Goal: Task Accomplishment & Management: Use online tool/utility

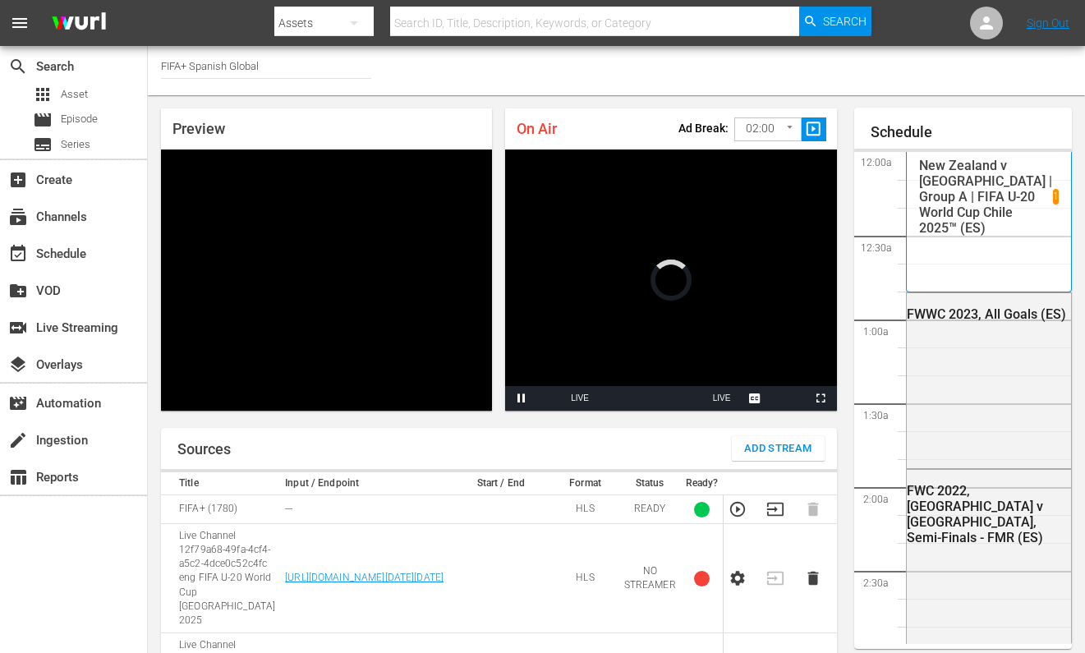
scroll to position [3402, 0]
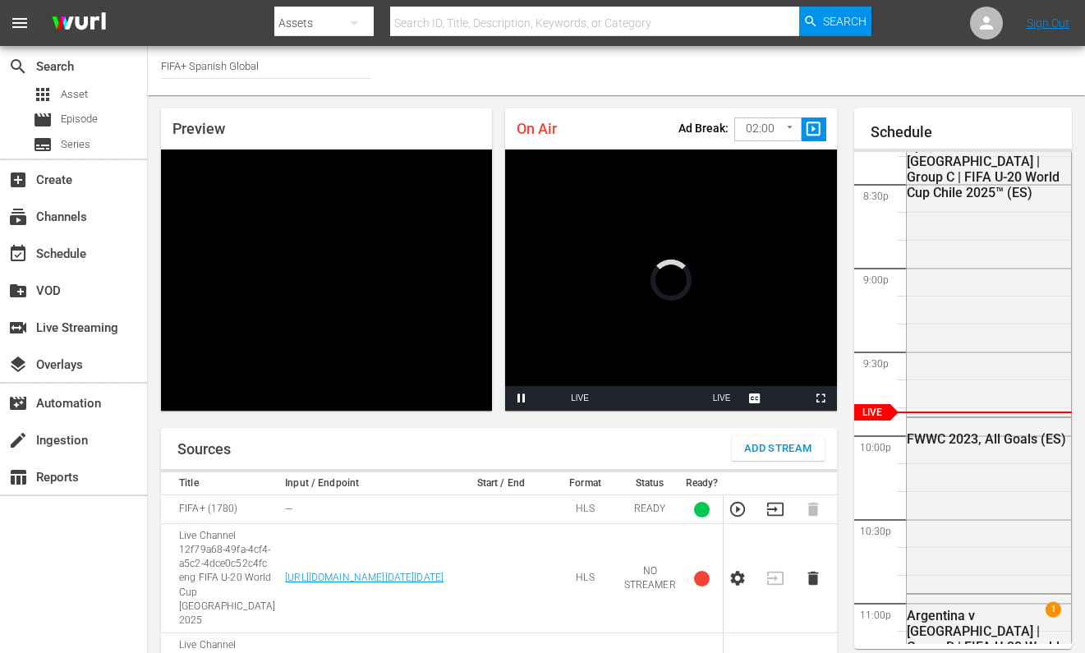
click at [813, 129] on span "slideshow_sharp" at bounding box center [813, 129] width 19 height 19
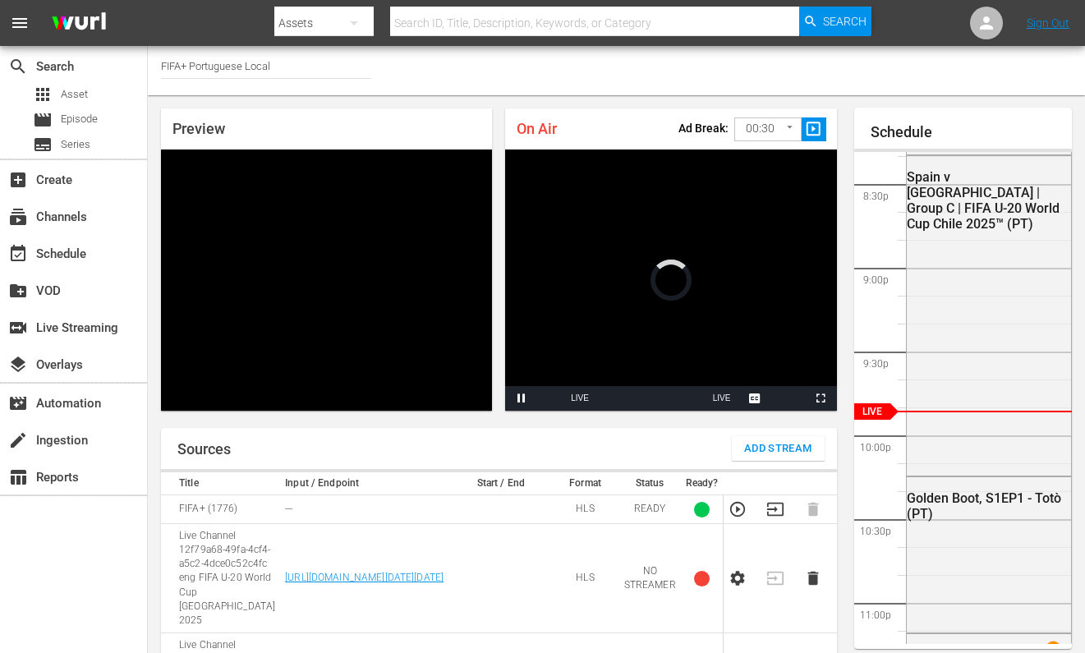
click at [760, 139] on body "menu Search By Assets Search ID, Title, Description, Keywords, or Category Sear…" at bounding box center [542, 326] width 1085 height 653
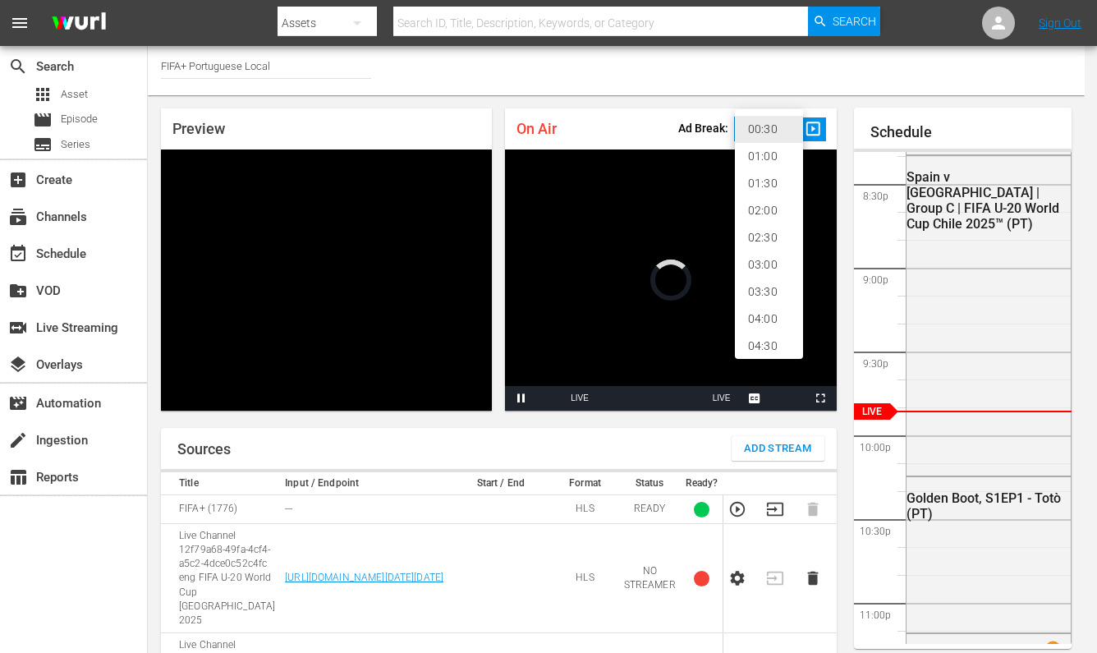
click at [771, 202] on li "02:00" at bounding box center [769, 210] width 68 height 27
type input "120"
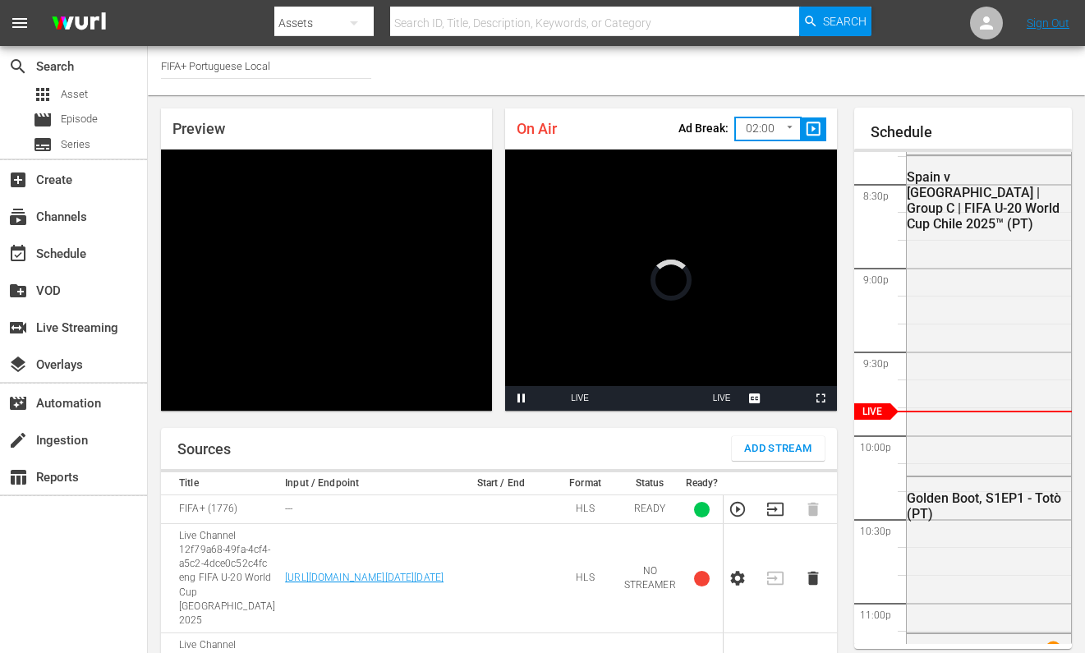
click at [805, 136] on span "slideshow_sharp" at bounding box center [813, 129] width 19 height 19
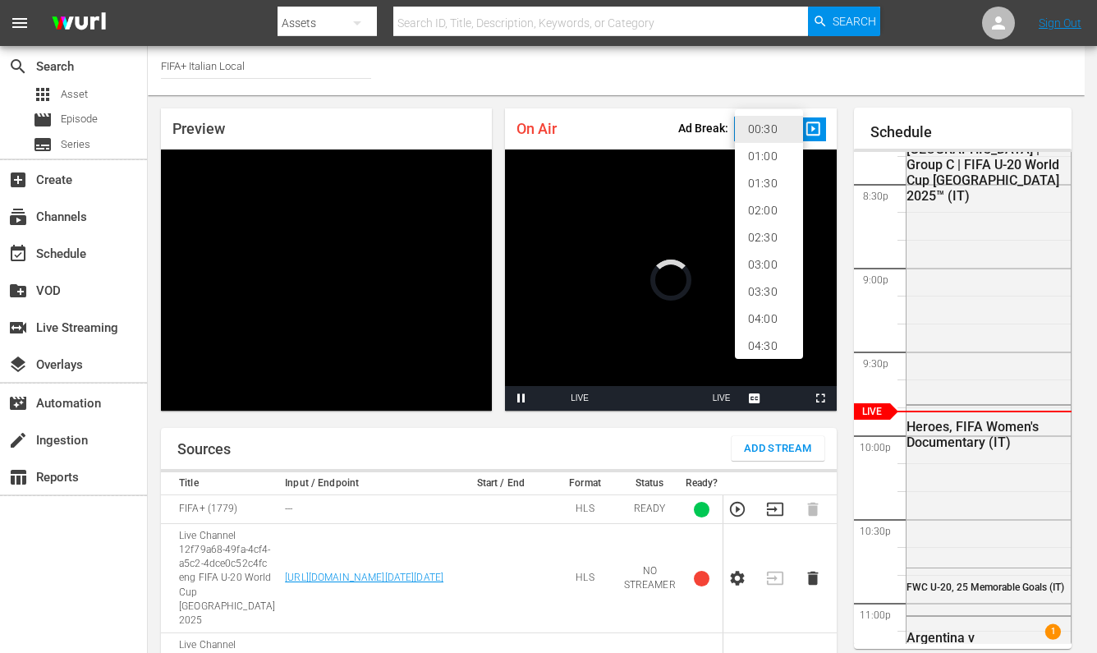
click at [760, 143] on body "menu Search By Assets Search ID, Title, Description, Keywords, or Category Sear…" at bounding box center [548, 326] width 1097 height 653
click at [760, 217] on li "02:00" at bounding box center [769, 210] width 68 height 27
type input "120"
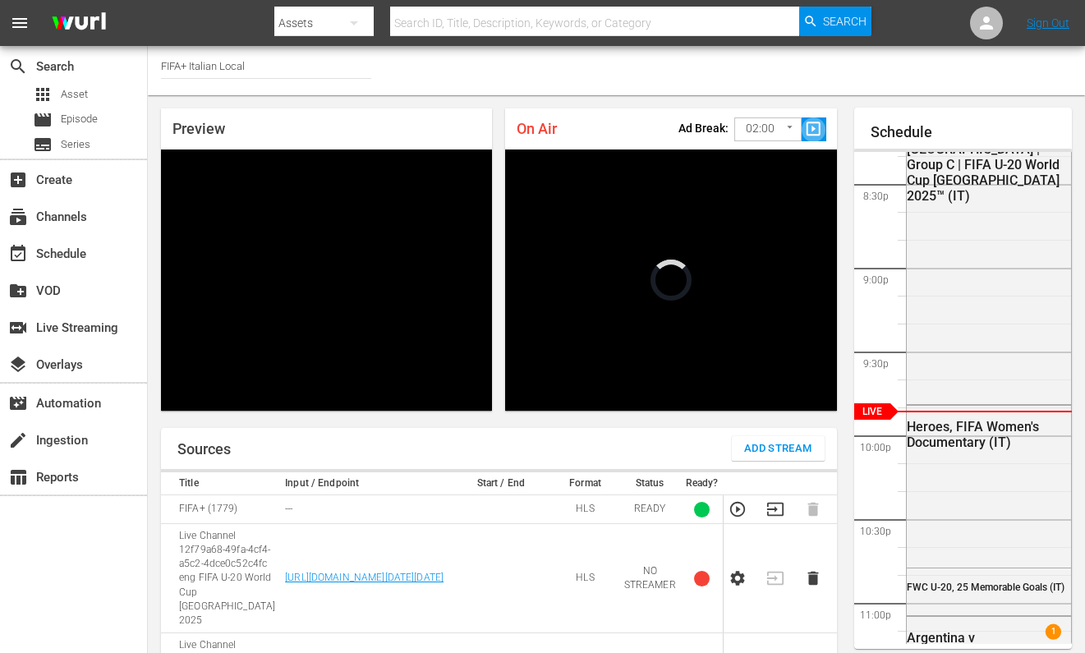
click at [805, 129] on span "slideshow_sharp" at bounding box center [813, 129] width 19 height 19
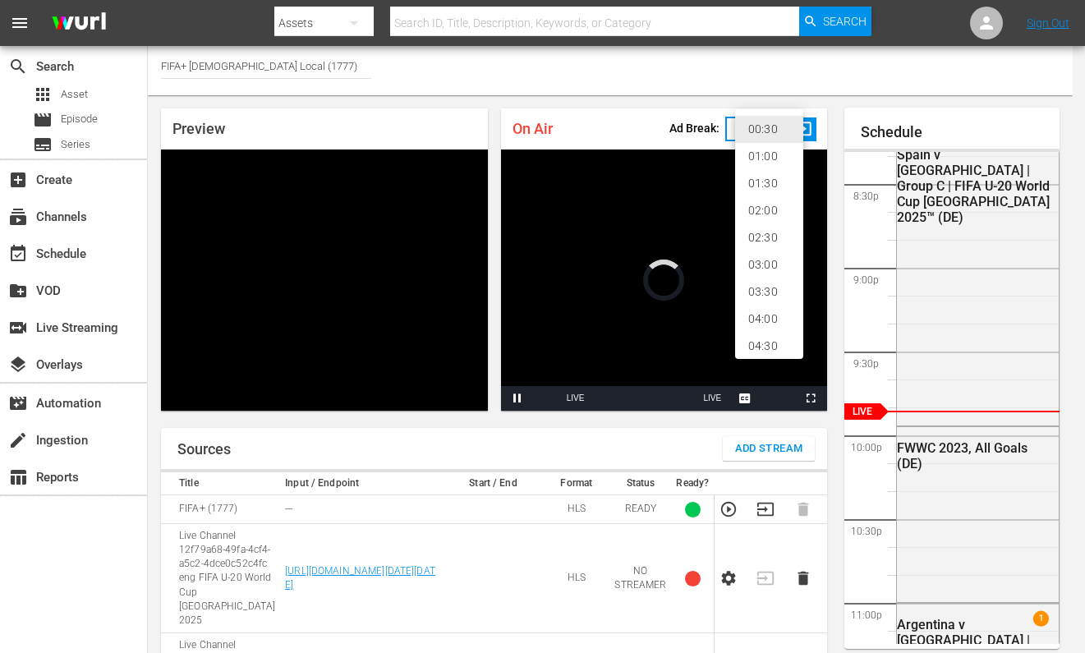
click at [752, 126] on body "menu Search By Assets Search ID, Title, Description, Keywords, or Category Sear…" at bounding box center [542, 326] width 1085 height 653
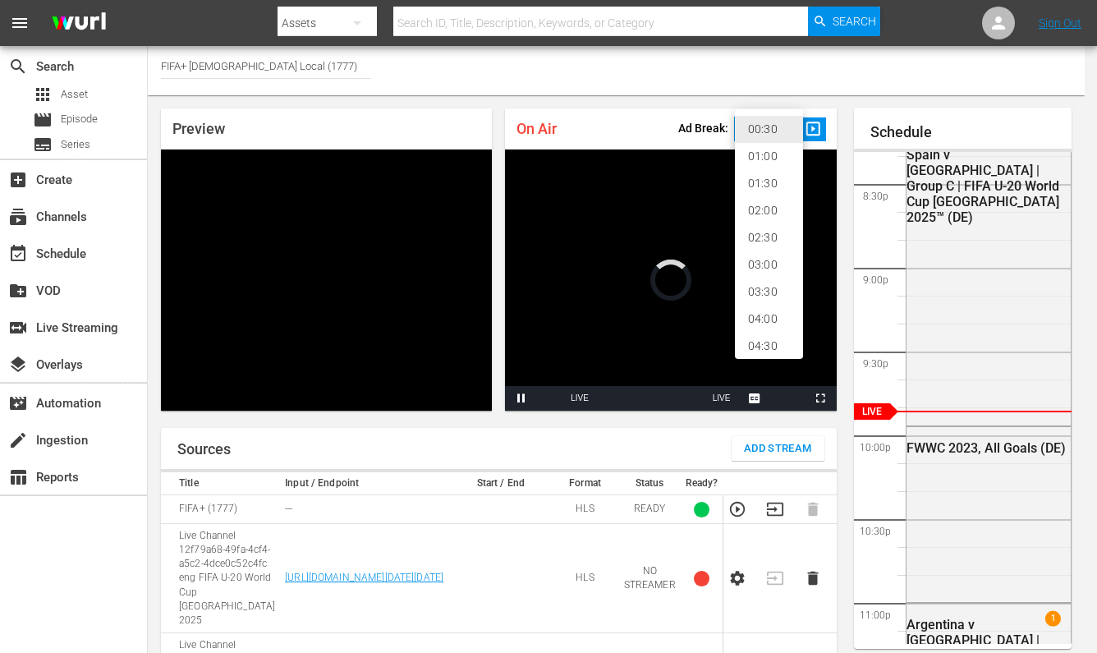
click at [758, 214] on li "02:00" at bounding box center [769, 210] width 68 height 27
type input "120"
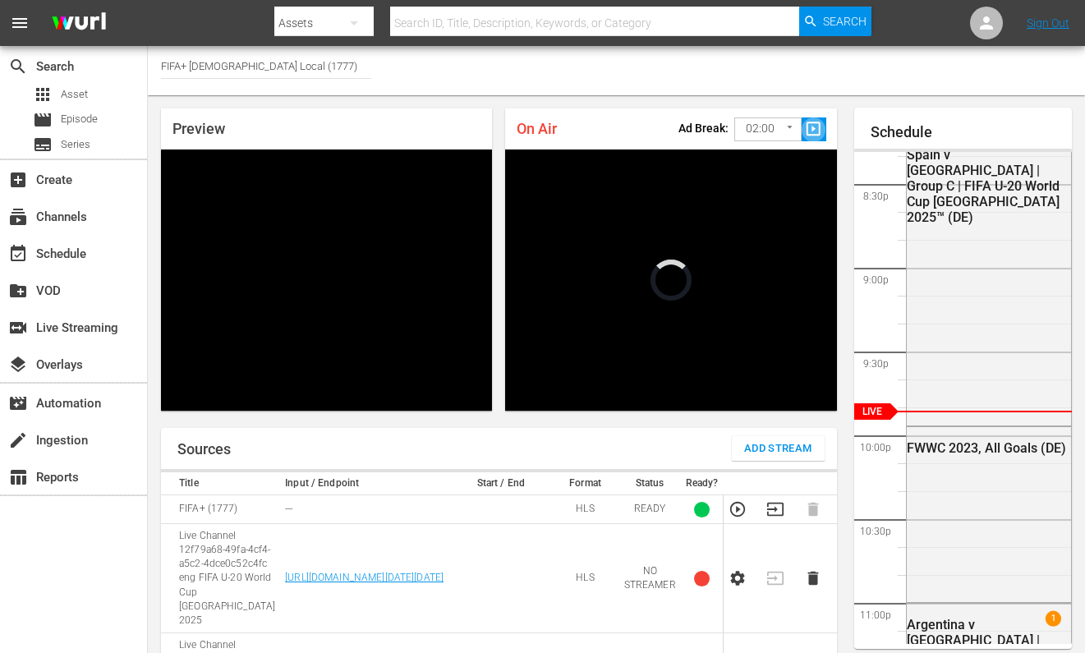
click at [811, 127] on span "slideshow_sharp" at bounding box center [813, 129] width 19 height 19
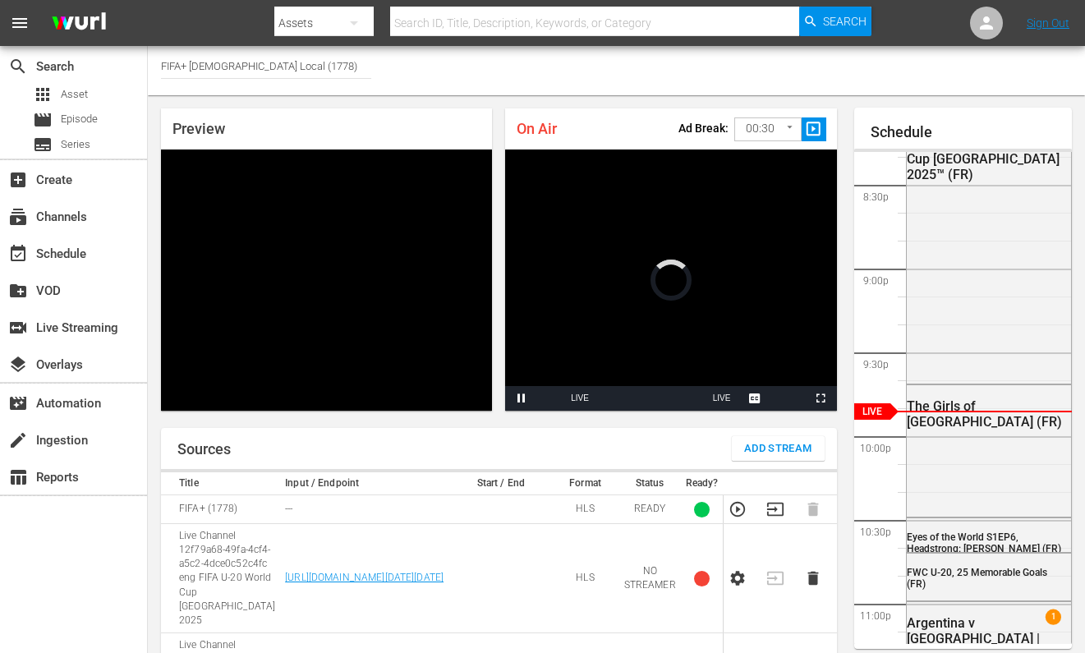
drag, startPoint x: 732, startPoint y: 129, endPoint x: 741, endPoint y: 130, distance: 8.3
click at [732, 129] on div "Ad Break: 00:30 30 ​ slideshow_sharp" at bounding box center [752, 127] width 148 height 34
click at [757, 131] on body "menu Search By Assets Search ID, Title, Description, Keywords, or Category Sear…" at bounding box center [542, 326] width 1085 height 653
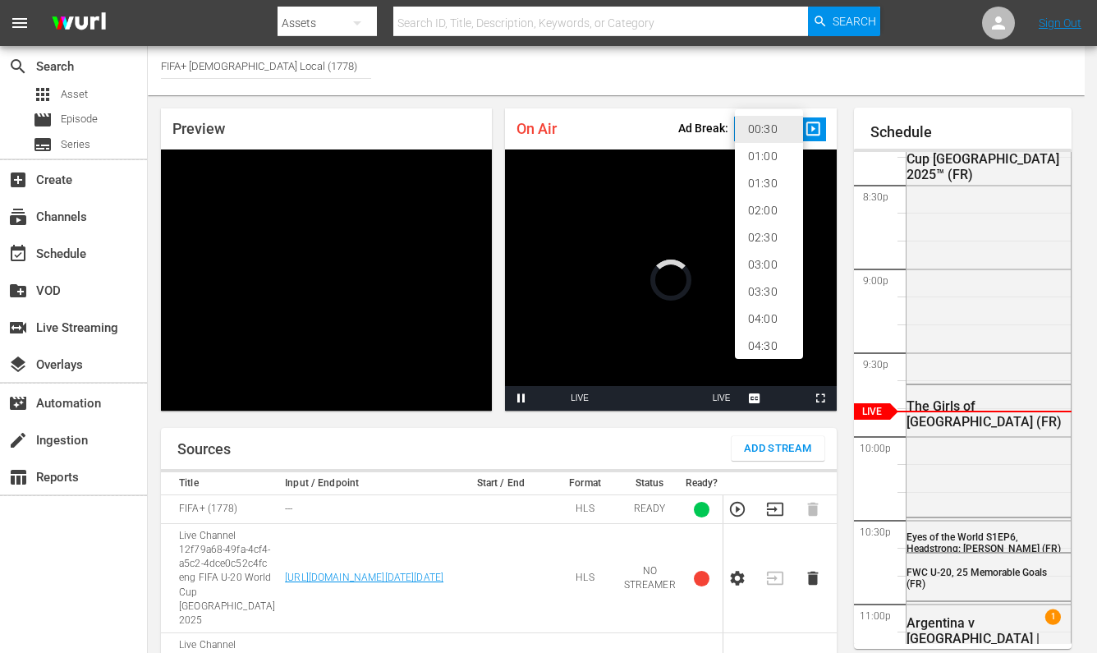
click at [778, 216] on li "02:00" at bounding box center [769, 210] width 68 height 27
type input "120"
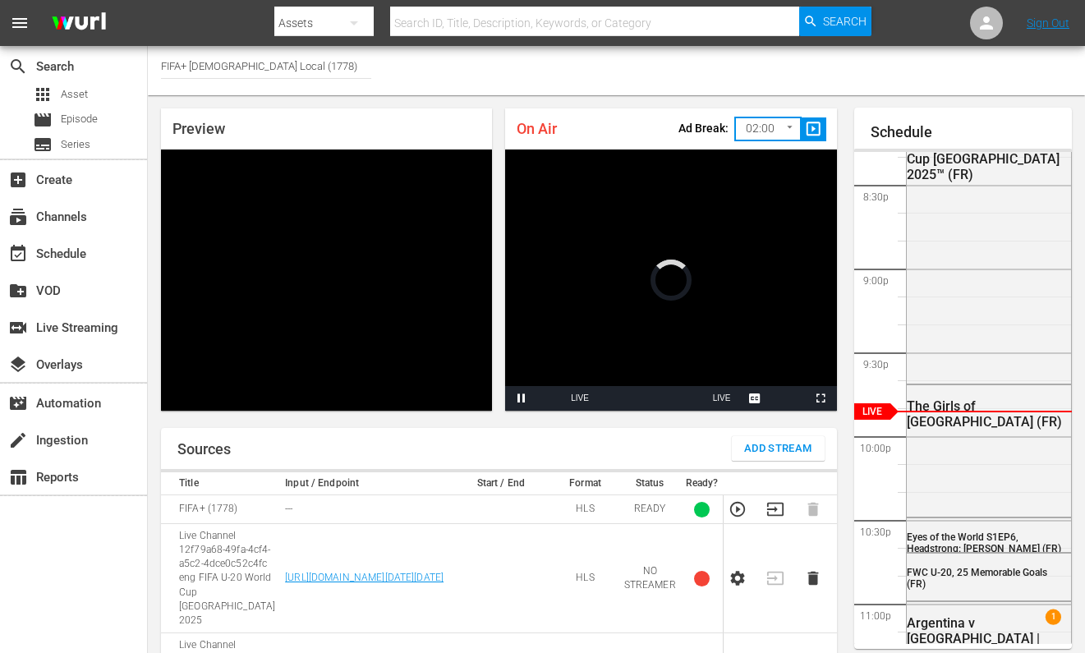
click at [810, 122] on span "slideshow_sharp" at bounding box center [813, 129] width 19 height 19
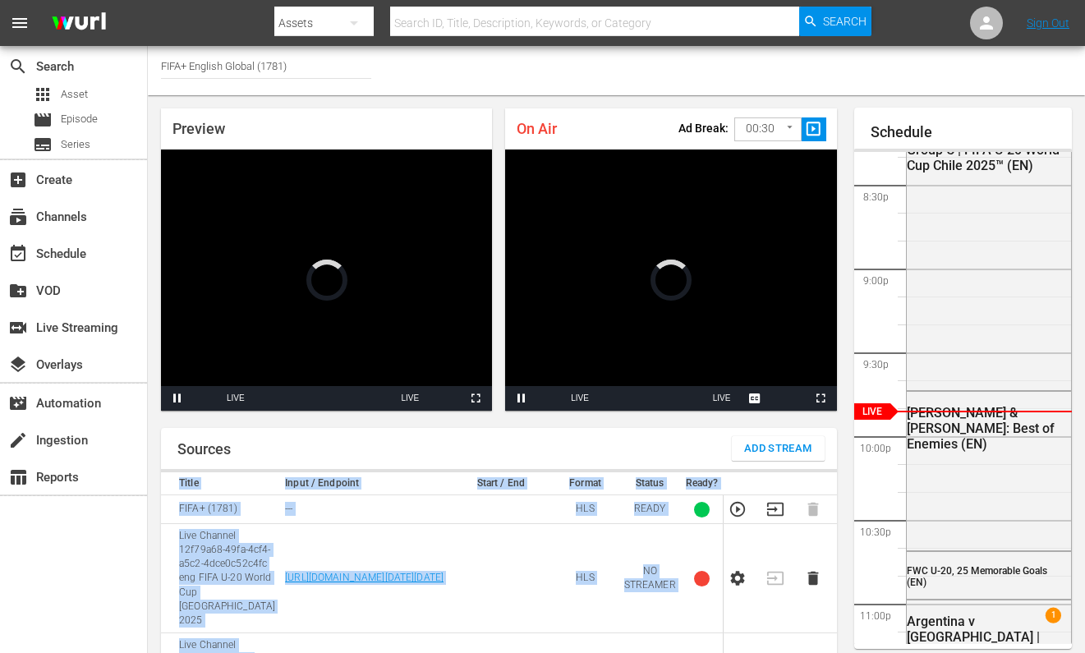
click at [766, 132] on body "menu Search By Assets Search ID, Title, Description, Keywords, or Category Sear…" at bounding box center [542, 326] width 1085 height 653
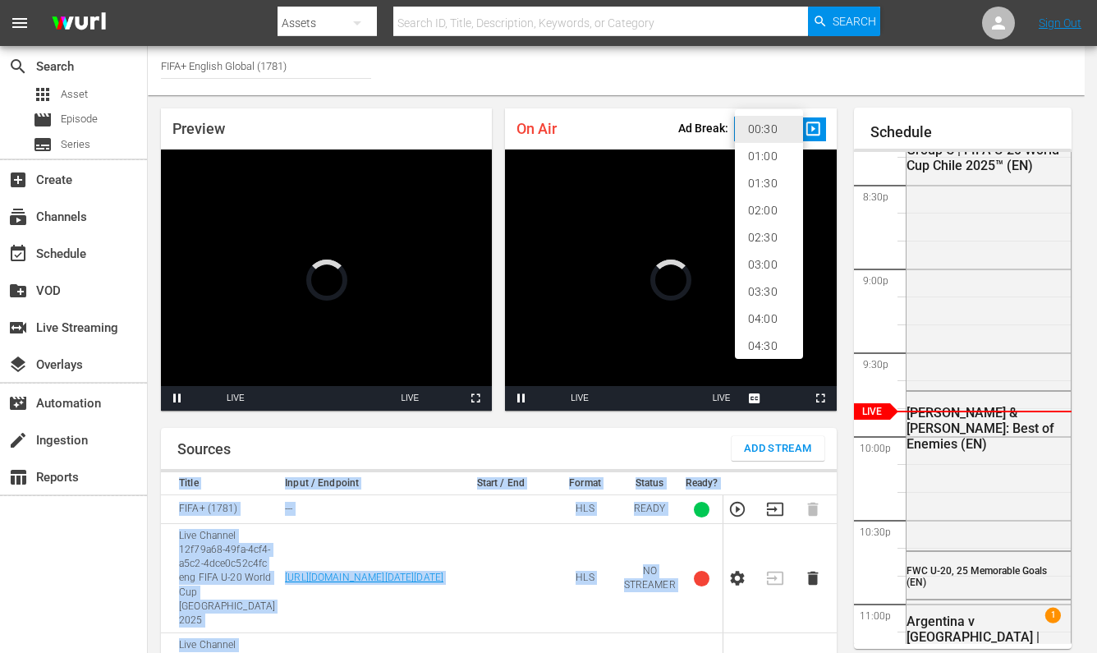
click at [764, 210] on li "02:00" at bounding box center [769, 210] width 68 height 27
type input "120"
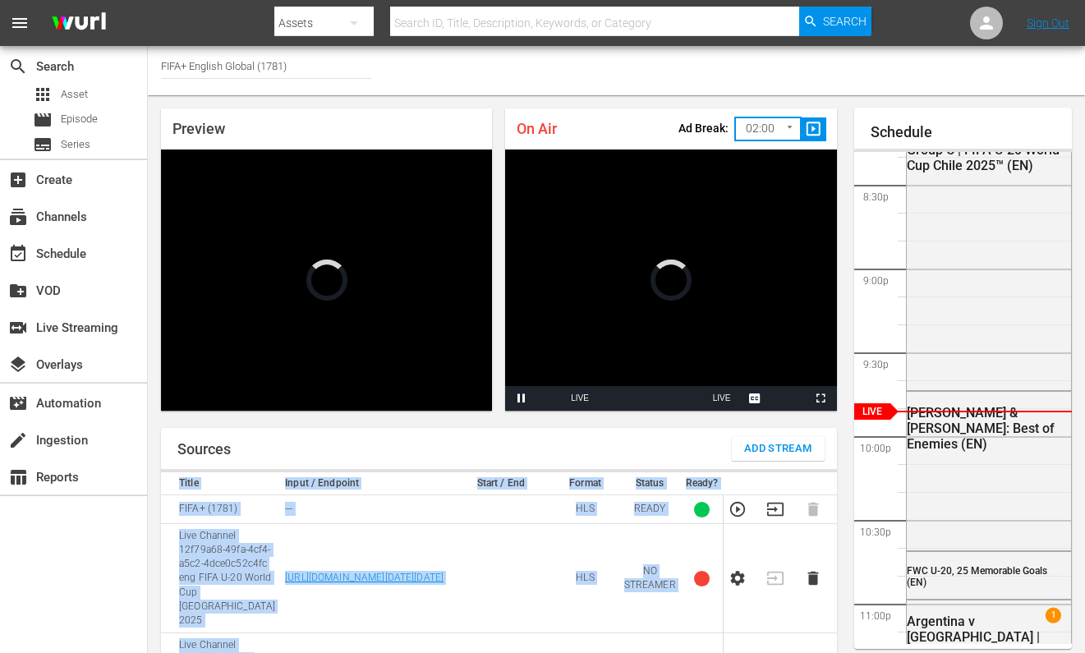
click at [810, 131] on span "slideshow_sharp" at bounding box center [813, 129] width 19 height 19
